Goal: Transaction & Acquisition: Obtain resource

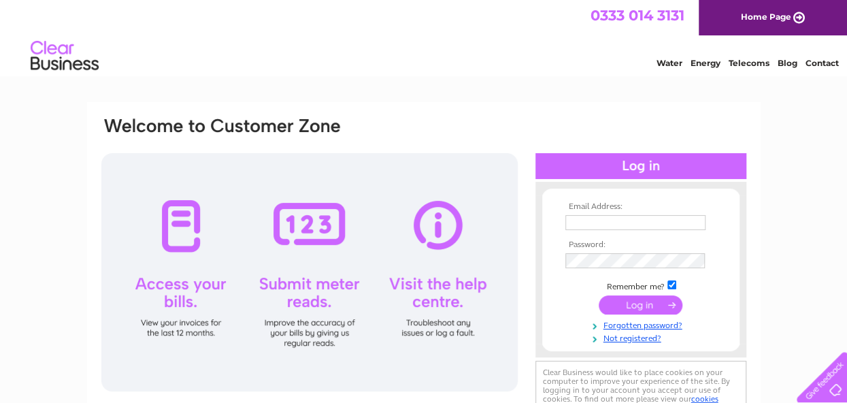
click at [586, 218] on input "text" at bounding box center [635, 222] width 140 height 15
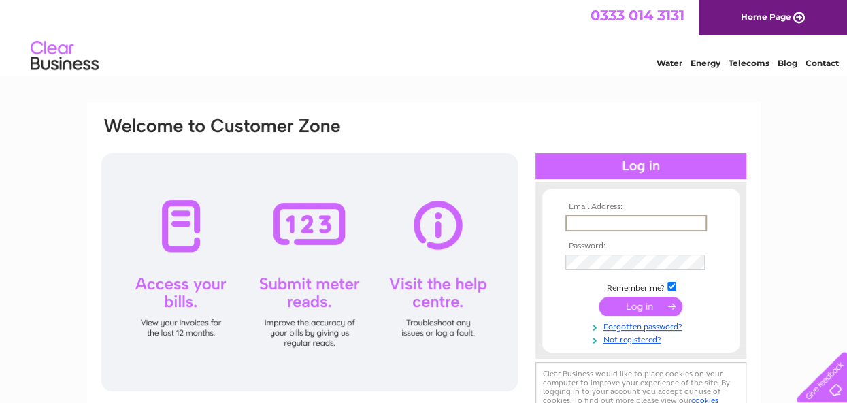
type input "[EMAIL_ADDRESS][DOMAIN_NAME]"
click at [638, 300] on input "submit" at bounding box center [641, 306] width 84 height 19
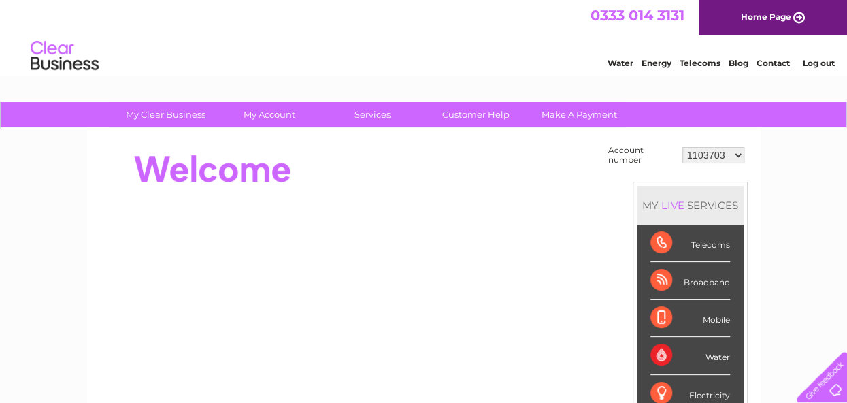
click at [736, 152] on select "1103703 1155990 30303518" at bounding box center [713, 155] width 62 height 16
select select "30303518"
click at [682, 147] on select "1103703 1155990 30303518" at bounding box center [713, 155] width 62 height 16
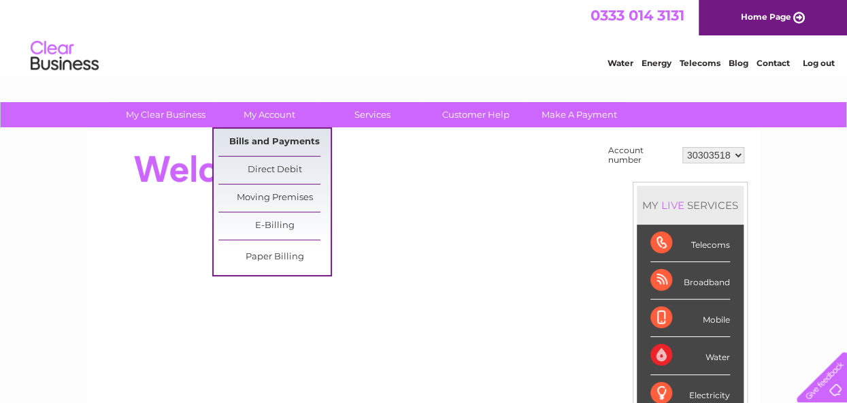
click at [278, 141] on link "Bills and Payments" at bounding box center [274, 142] width 112 height 27
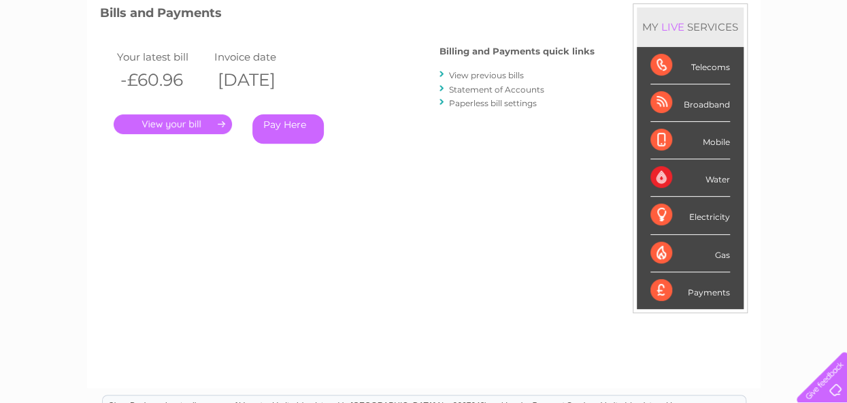
scroll to position [190, 0]
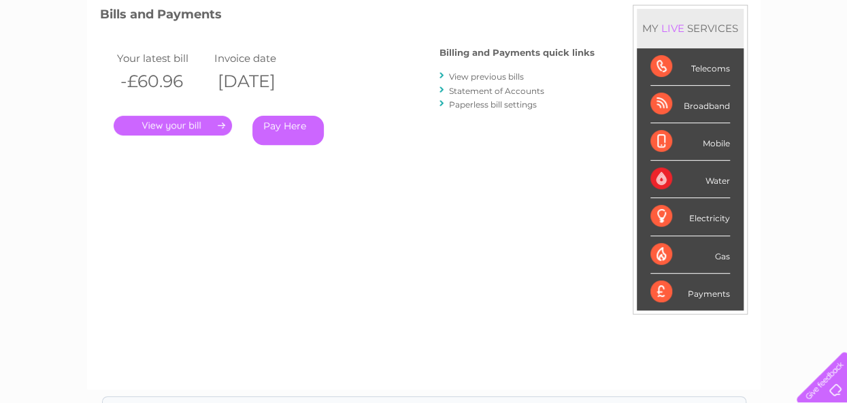
click at [482, 74] on link "View previous bills" at bounding box center [486, 76] width 75 height 10
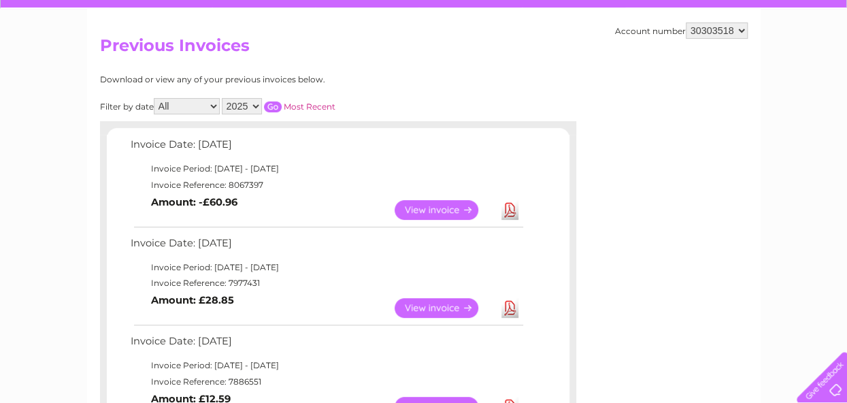
scroll to position [119, 0]
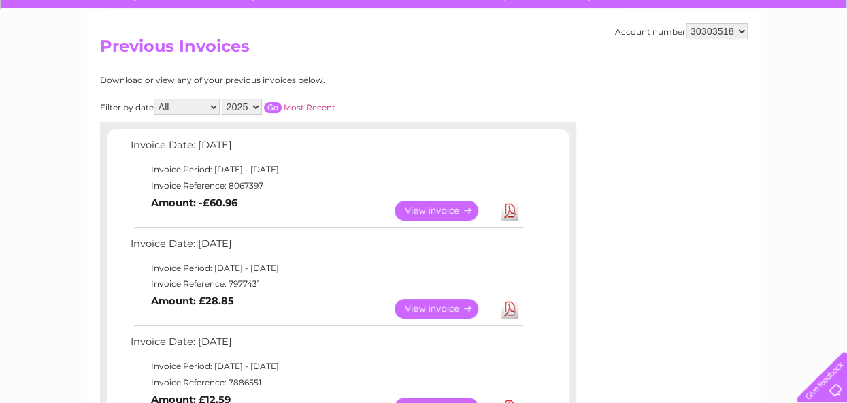
click at [459, 211] on link "View" at bounding box center [445, 211] width 100 height 20
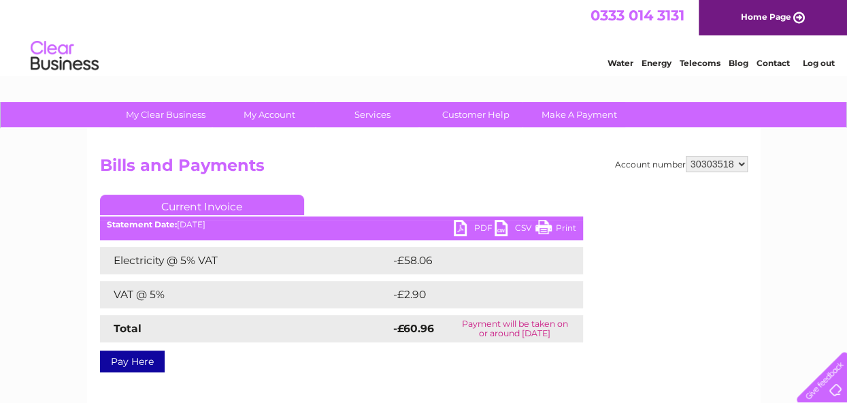
click at [477, 224] on link "PDF" at bounding box center [474, 230] width 41 height 20
click at [740, 163] on select "1103703 1155990 30303518" at bounding box center [717, 164] width 62 height 16
select select "1155990"
click at [686, 156] on select "1103703 1155990 30303518" at bounding box center [717, 164] width 62 height 16
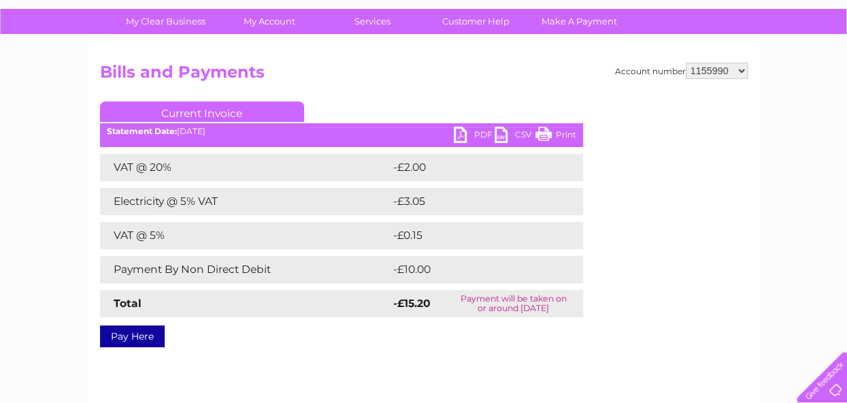
scroll to position [97, 0]
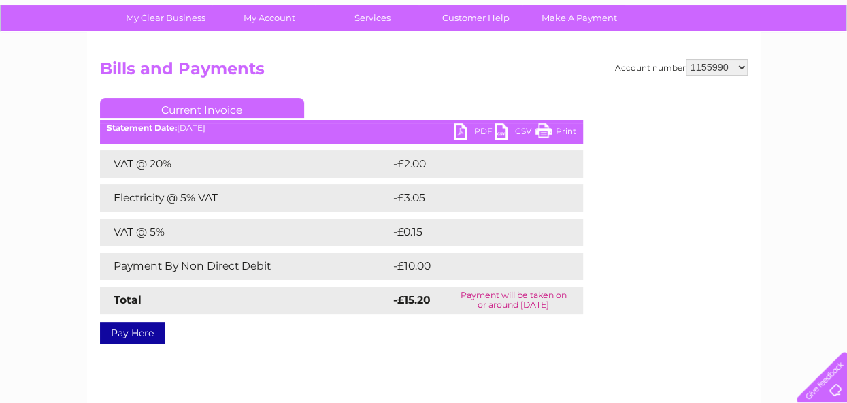
click at [475, 127] on link "PDF" at bounding box center [474, 133] width 41 height 20
click at [742, 67] on select "1103703 1155990 30303518" at bounding box center [717, 67] width 62 height 16
select select "1103703"
click at [686, 59] on select "1103703 1155990 30303518" at bounding box center [717, 67] width 62 height 16
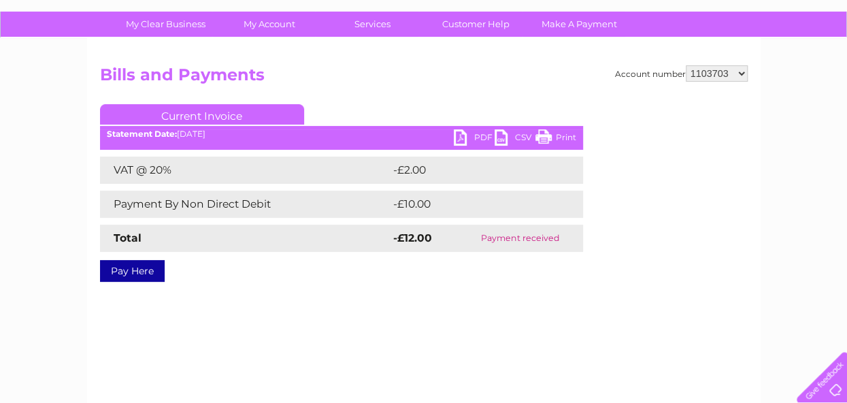
scroll to position [86, 0]
